Goal: Book appointment/travel/reservation

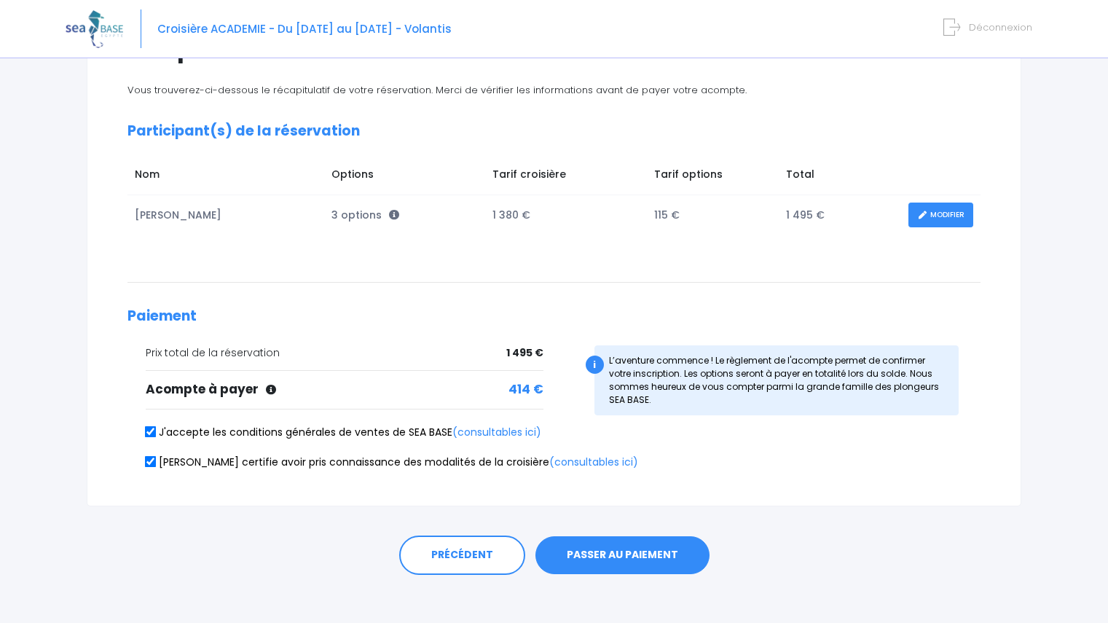
scroll to position [159, 0]
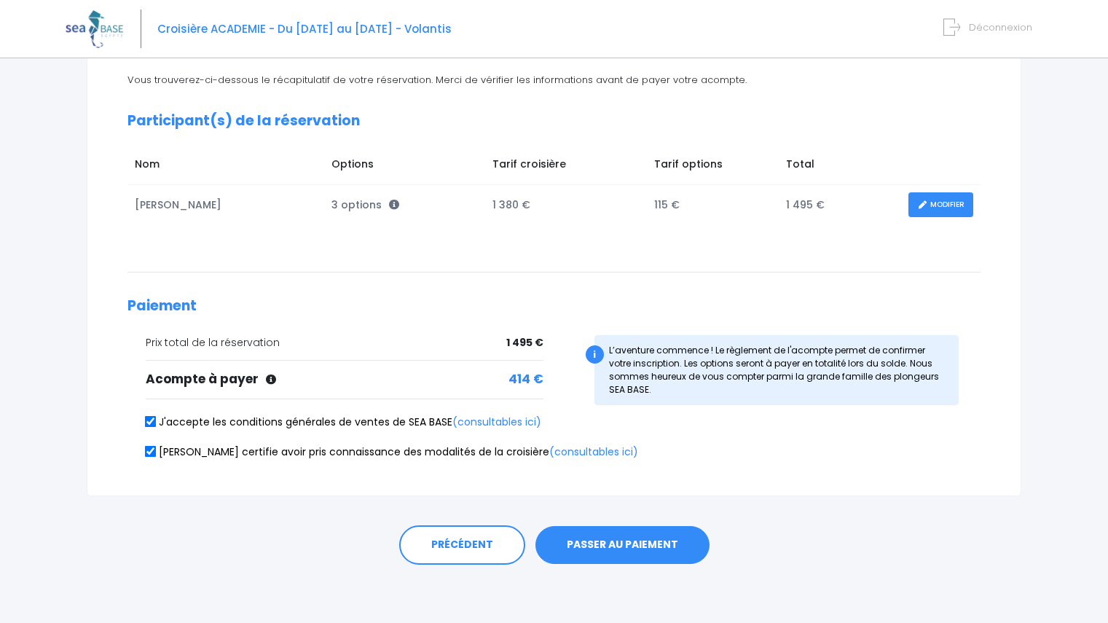
click at [599, 533] on button "PASSER AU PAIEMENT" at bounding box center [622, 545] width 174 height 38
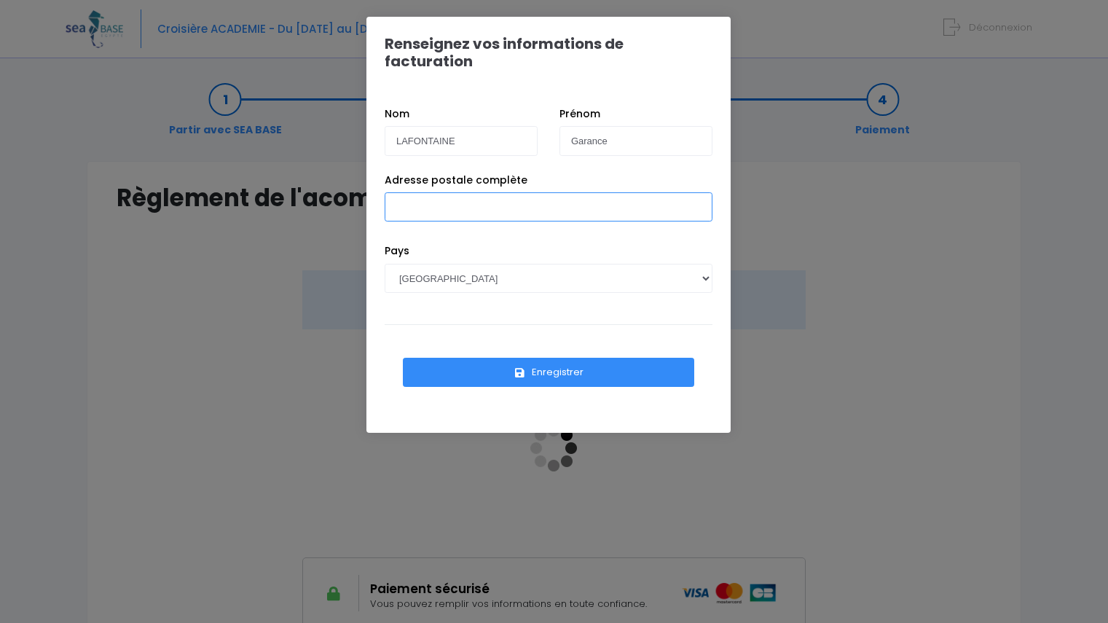
click at [471, 203] on input "Adresse postale complète" at bounding box center [549, 206] width 328 height 29
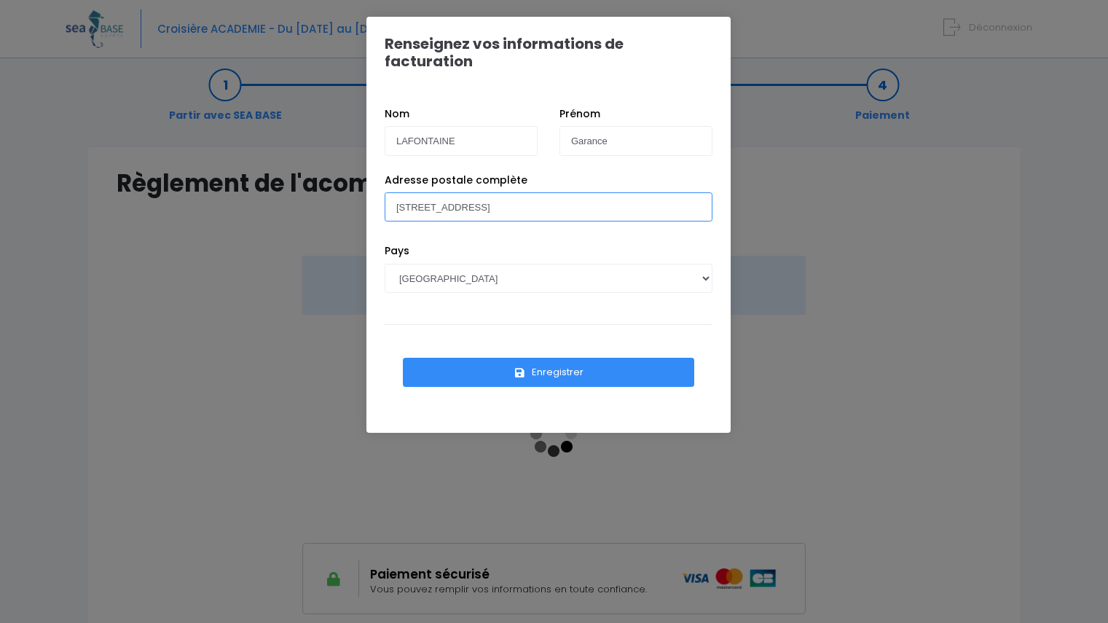
scroll to position [20, 0]
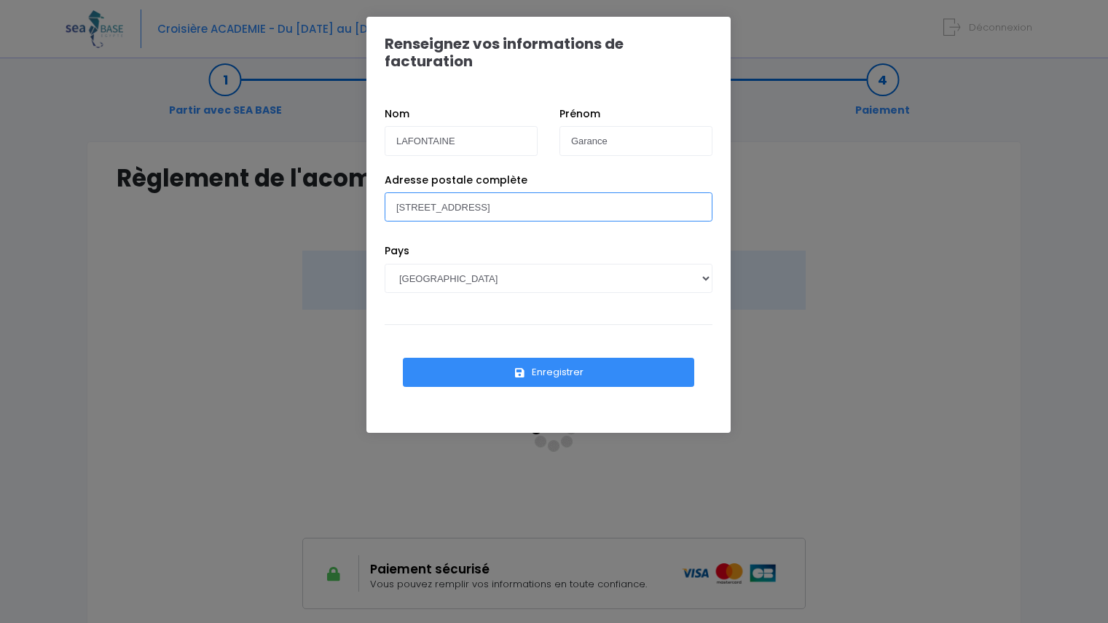
click at [448, 192] on input "17 rue des ardennes, Paris 75019" at bounding box center [549, 206] width 328 height 29
type input "17 rue des Ardennes, Paris 75019"
click at [519, 221] on div "Adresse postale complète 17 rue des Ardennes, Paris 75019" at bounding box center [549, 208] width 350 height 71
click at [556, 358] on button "Enregistrer" at bounding box center [548, 372] width 291 height 29
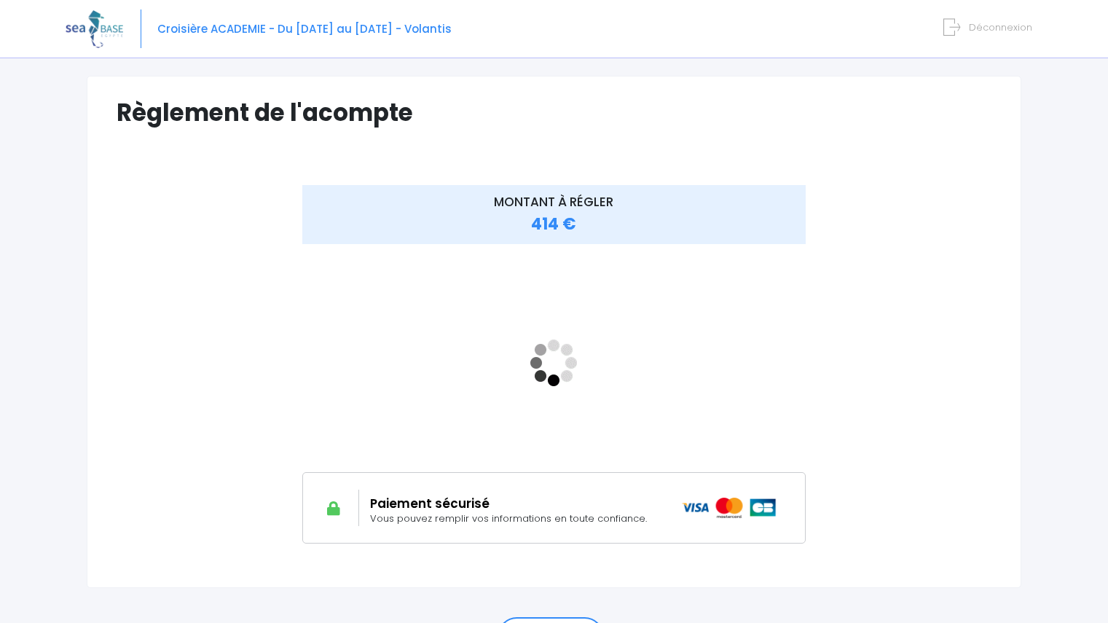
scroll to position [84, 0]
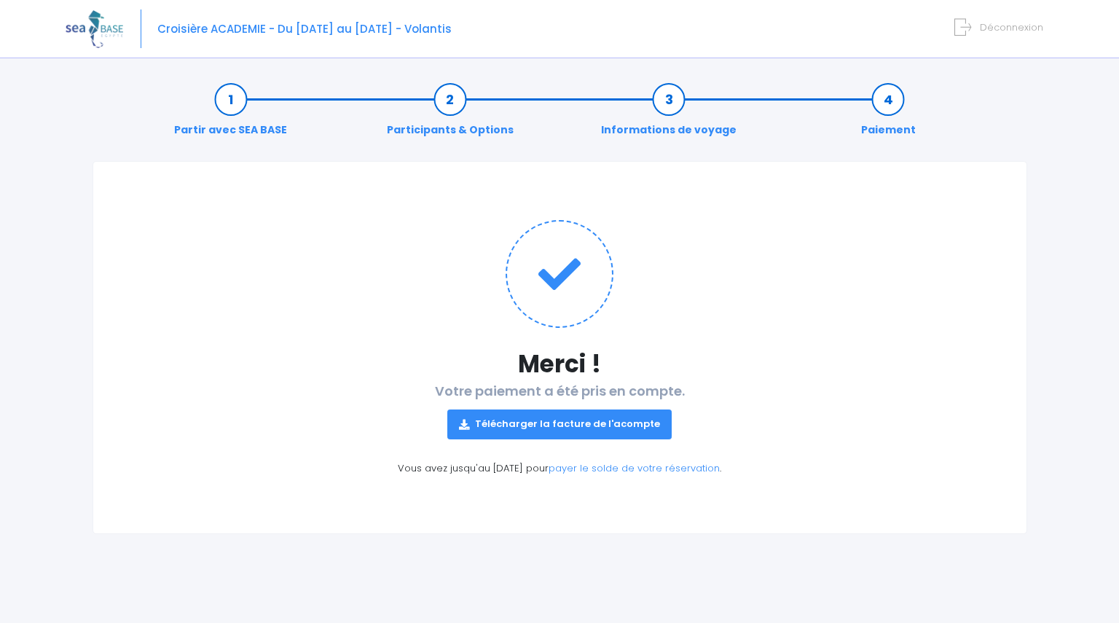
click at [602, 425] on link "Télécharger la facture de l'acompte" at bounding box center [559, 423] width 224 height 29
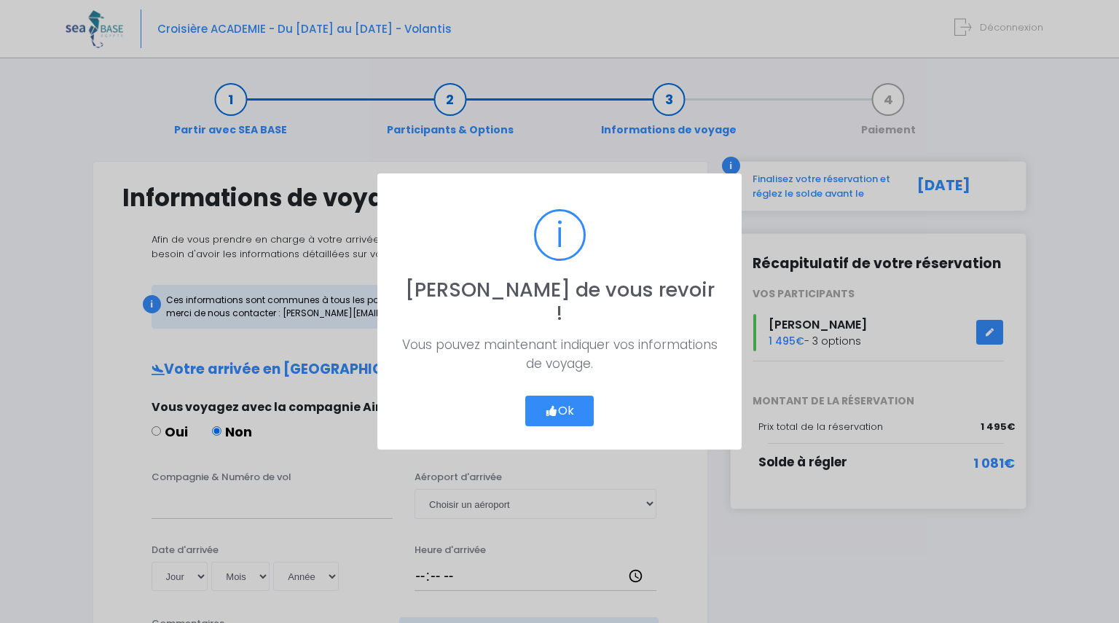
click at [564, 401] on button "Ok" at bounding box center [559, 410] width 68 height 31
